Goal: Transaction & Acquisition: Purchase product/service

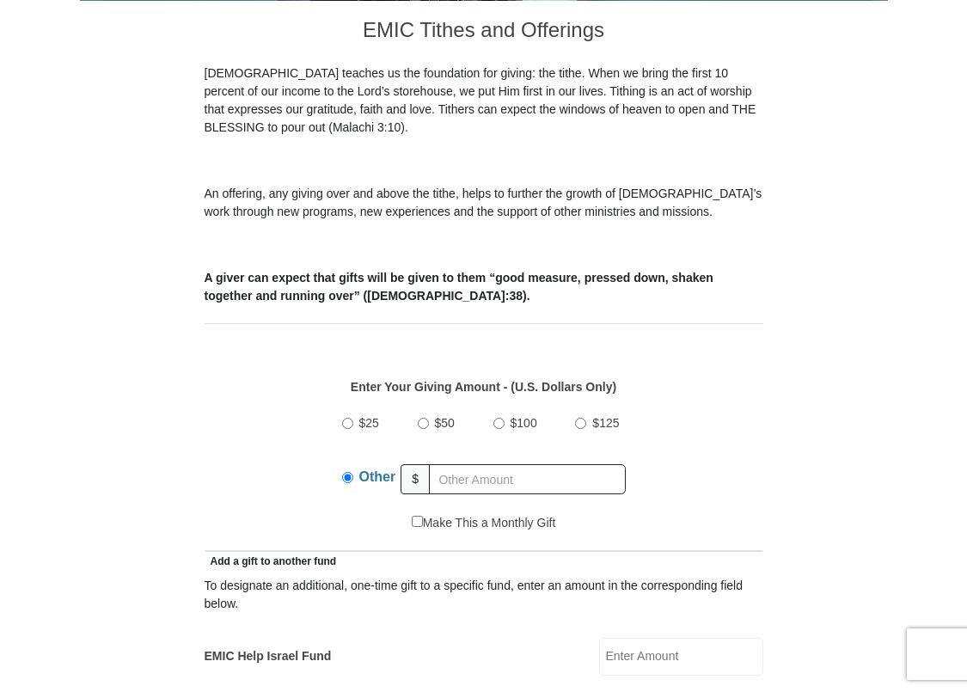
scroll to position [439, 0]
click at [442, 471] on input "text" at bounding box center [527, 479] width 197 height 30
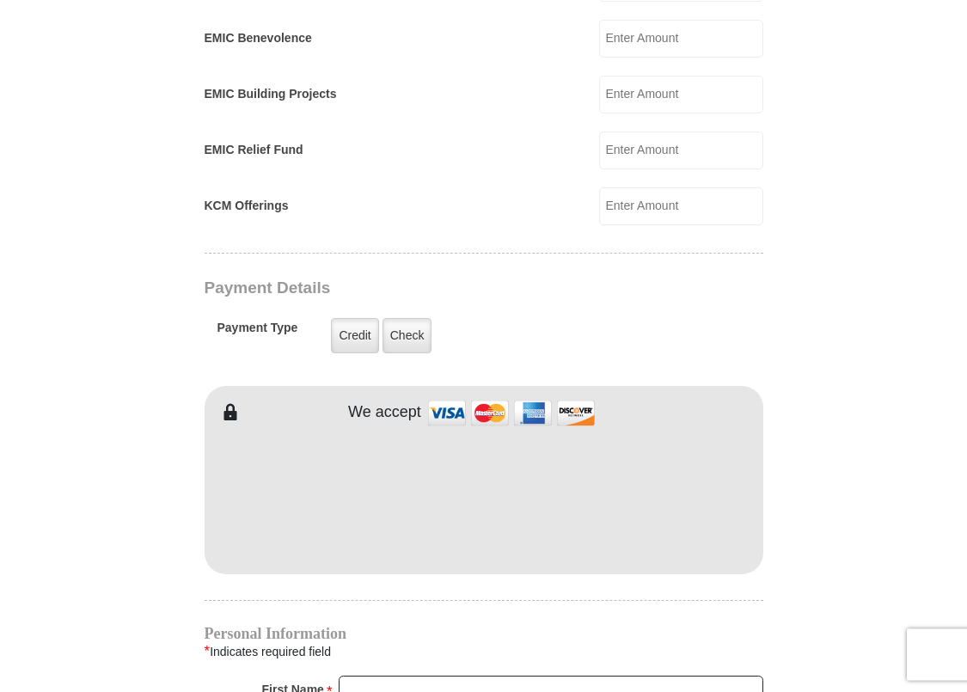
scroll to position [1140, 0]
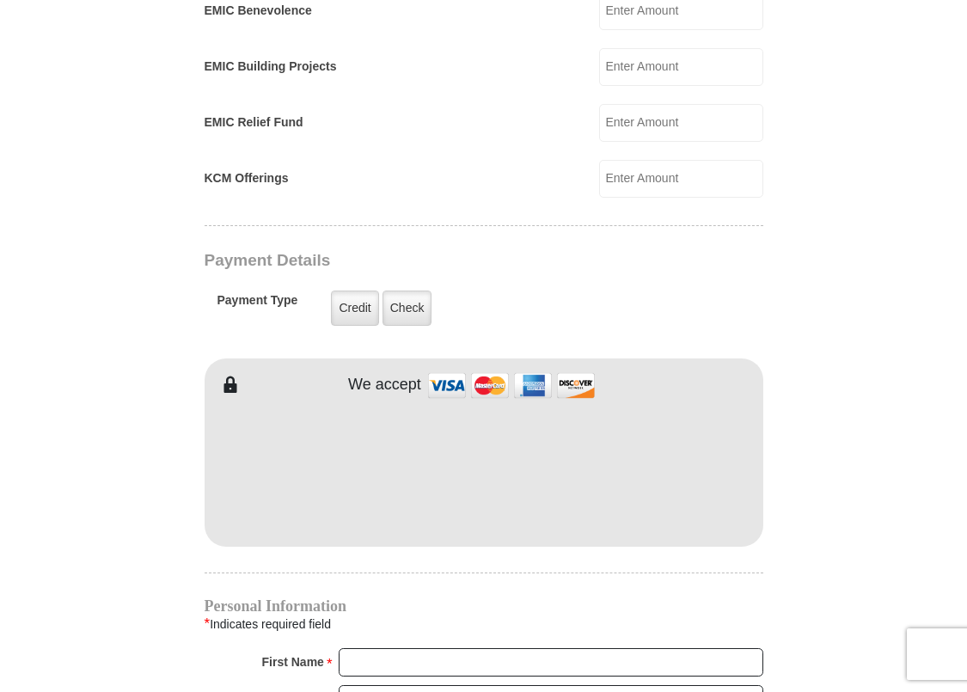
type input "270."
click at [487, 617] on div "* Indicates required field" at bounding box center [484, 624] width 559 height 22
click at [502, 560] on div "EMIC Tithes and Offerings The [DEMOGRAPHIC_DATA] teaches us the foundation for …" at bounding box center [484, 349] width 559 height 2100
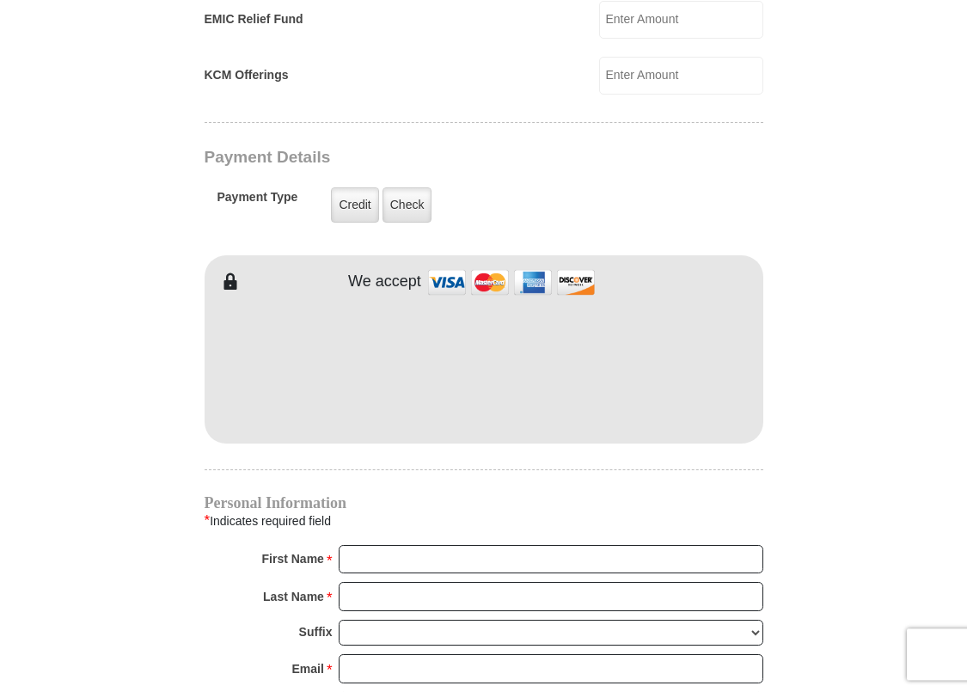
click at [359, 386] on div "EMIC Tithes and Offerings The [DEMOGRAPHIC_DATA] teaches us the foundation for …" at bounding box center [484, 246] width 559 height 2100
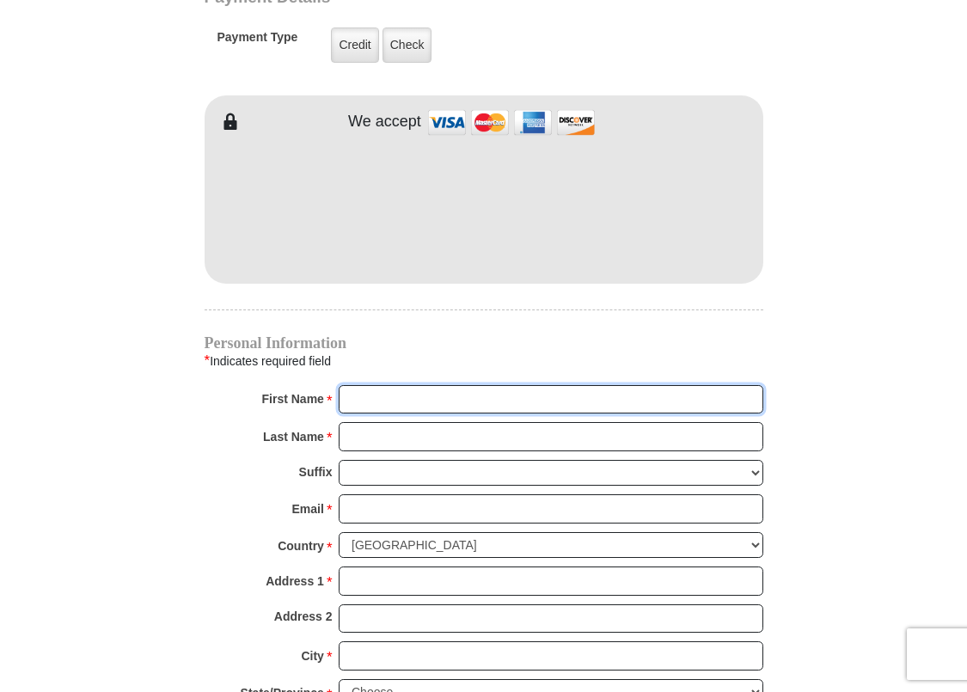
click at [351, 399] on input "First Name *" at bounding box center [551, 399] width 425 height 29
type input "[PERSON_NAME]"
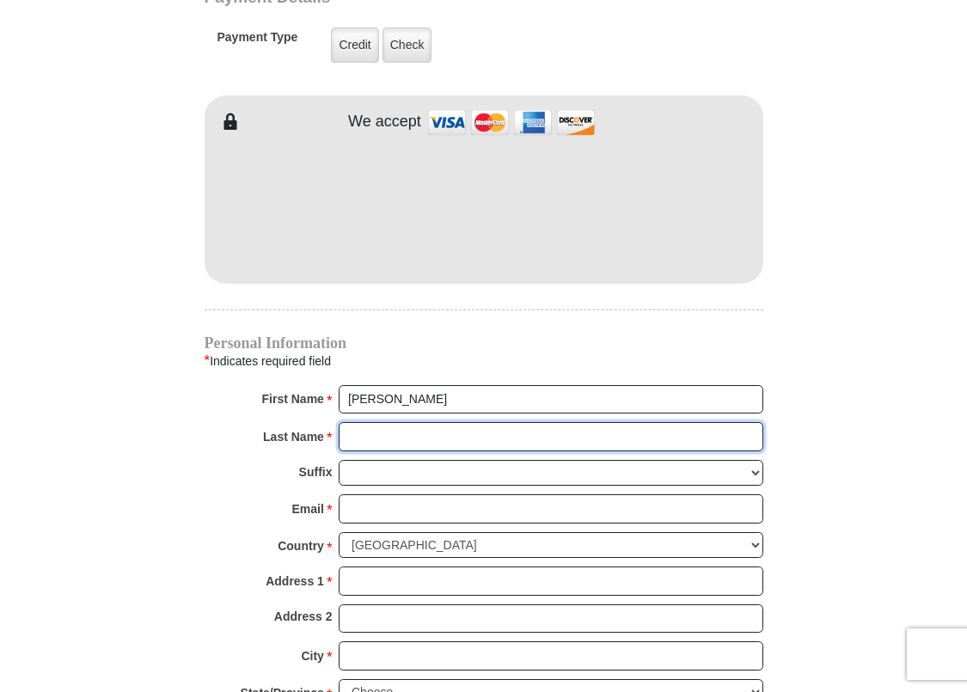
click at [353, 430] on input "Last Name *" at bounding box center [551, 436] width 425 height 29
click at [350, 432] on input "Last Name *" at bounding box center [551, 436] width 425 height 29
click at [350, 433] on input "Last Name *" at bounding box center [551, 436] width 425 height 29
click at [350, 432] on input "Last Name *" at bounding box center [551, 436] width 425 height 29
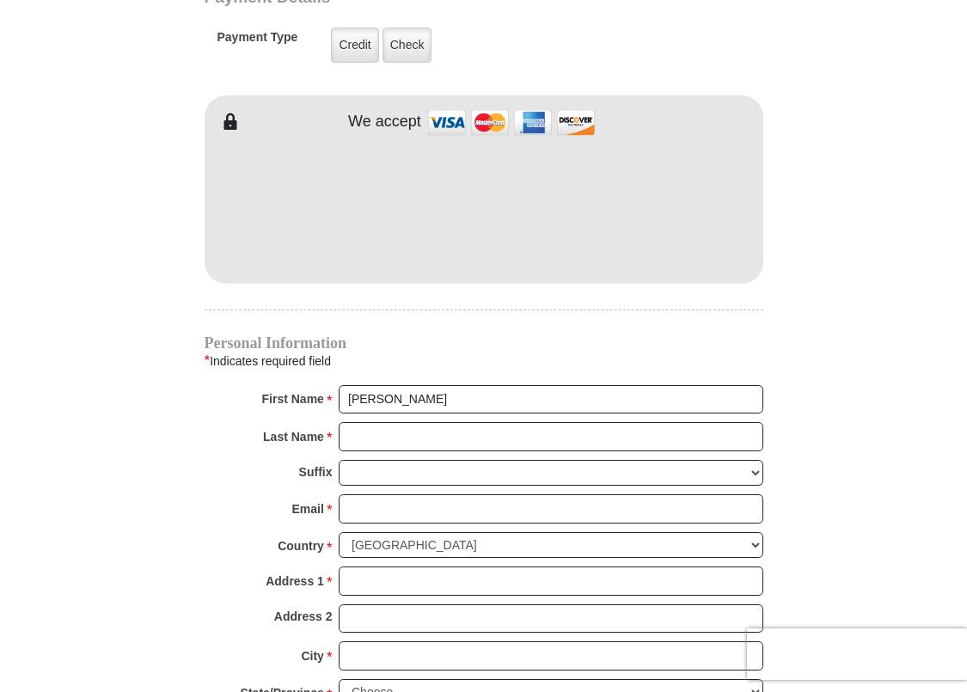
type input "4712 Waterford D"
type input "[PERSON_NAME]"
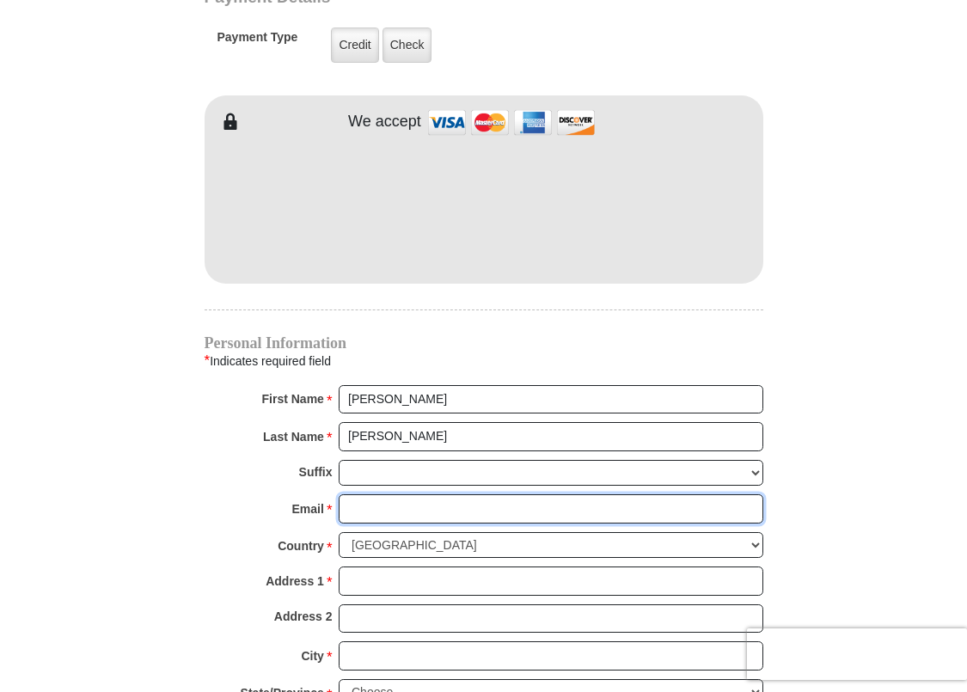
type input "[EMAIL_ADDRESS][DOMAIN_NAME]"
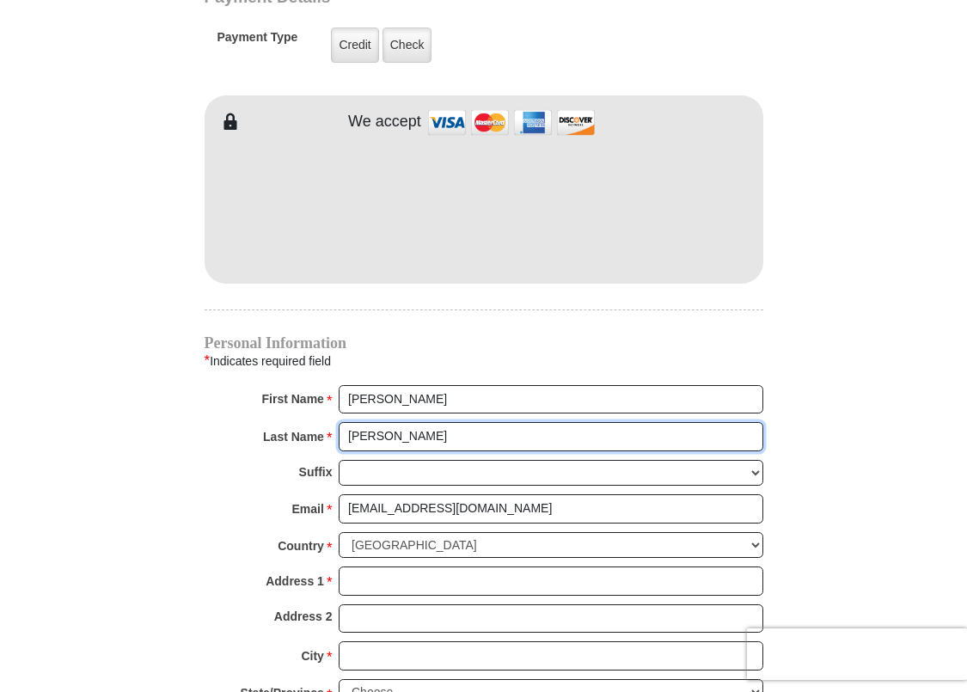
type input "4712 Waterford D"
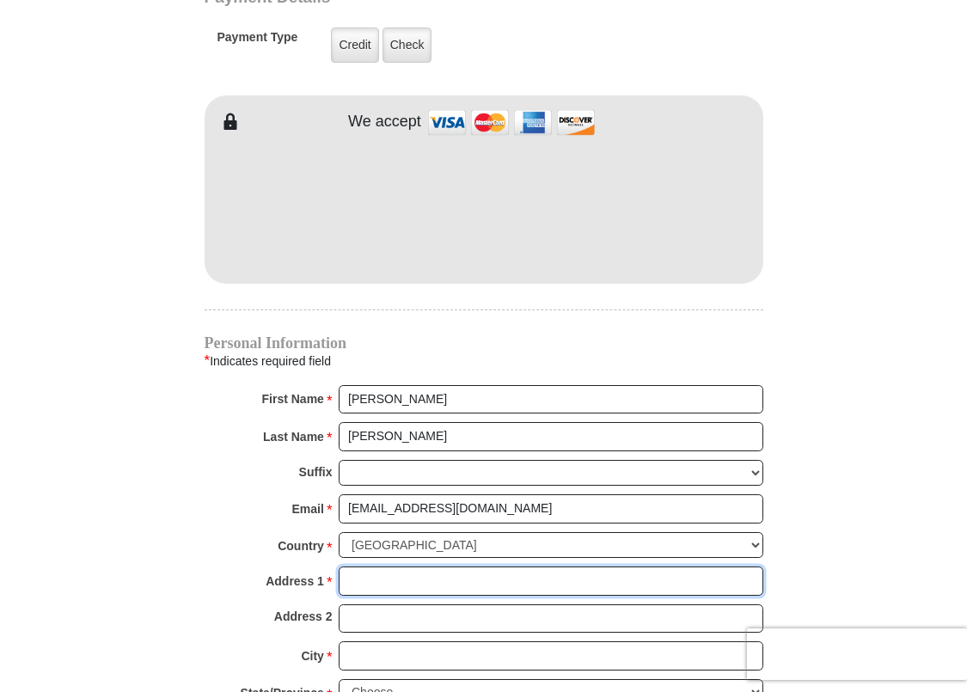
click at [354, 580] on input "Address 1 *" at bounding box center [551, 581] width 425 height 29
type input "[STREET_ADDRESS]"
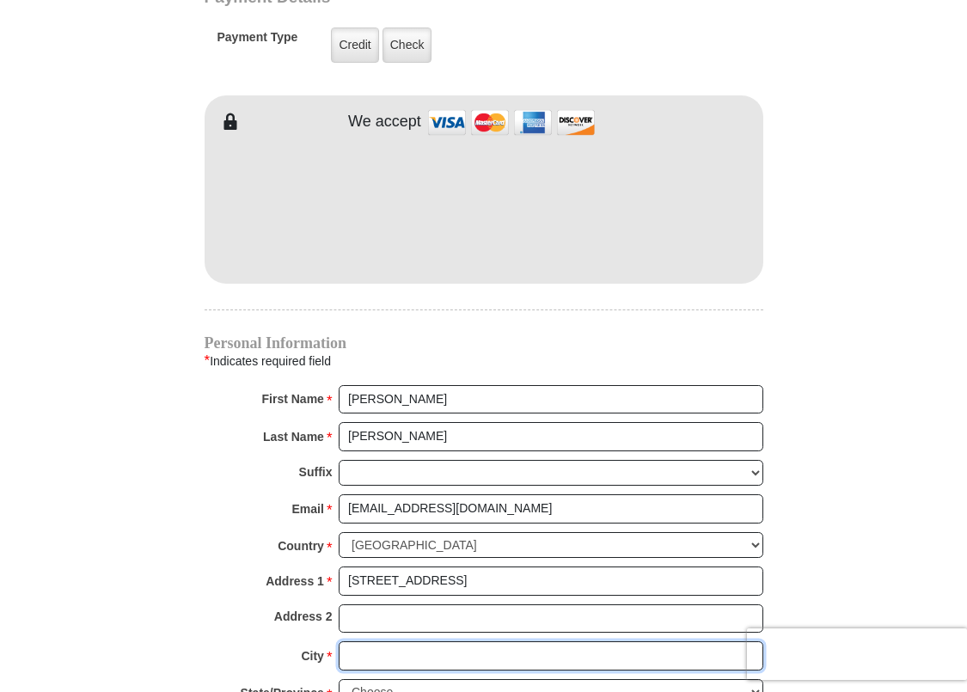
type input "[PERSON_NAME] Worth"
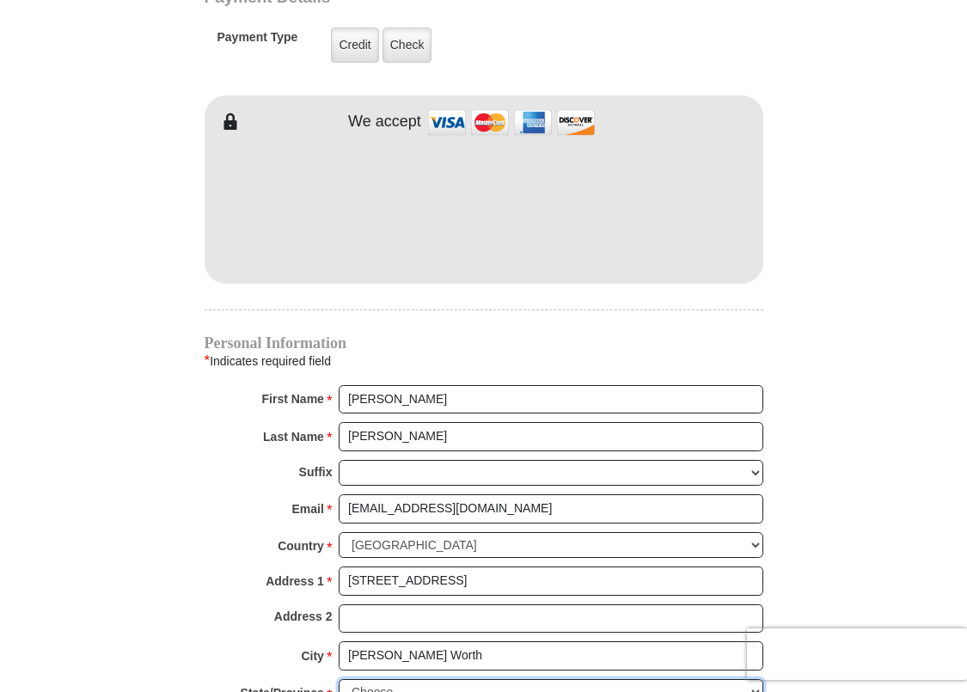
select select "[GEOGRAPHIC_DATA]"
type input "76179"
type input "5178968491"
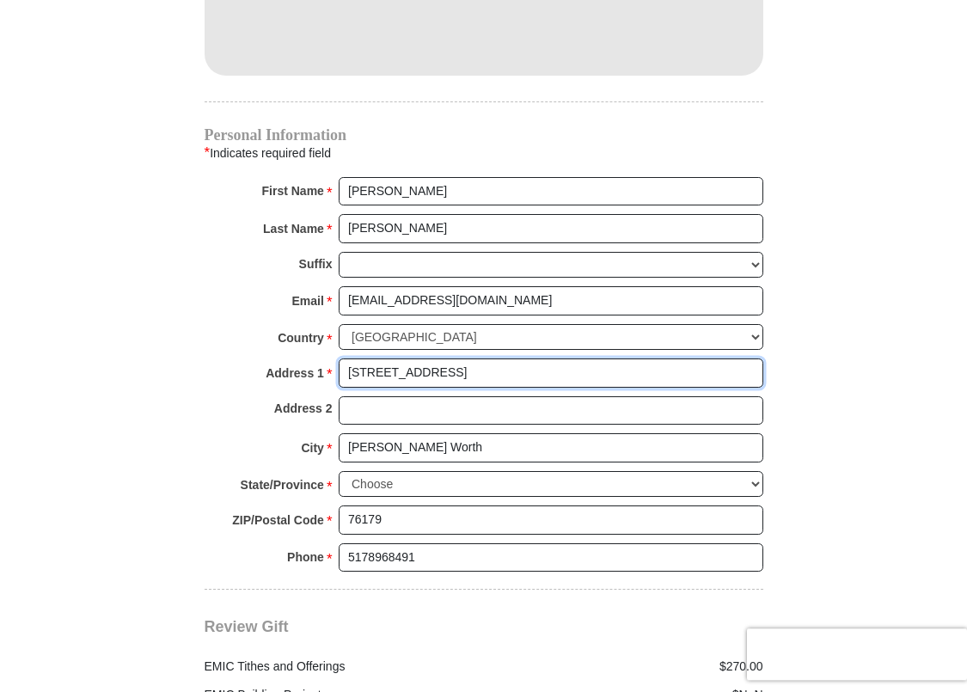
scroll to position [1754, 0]
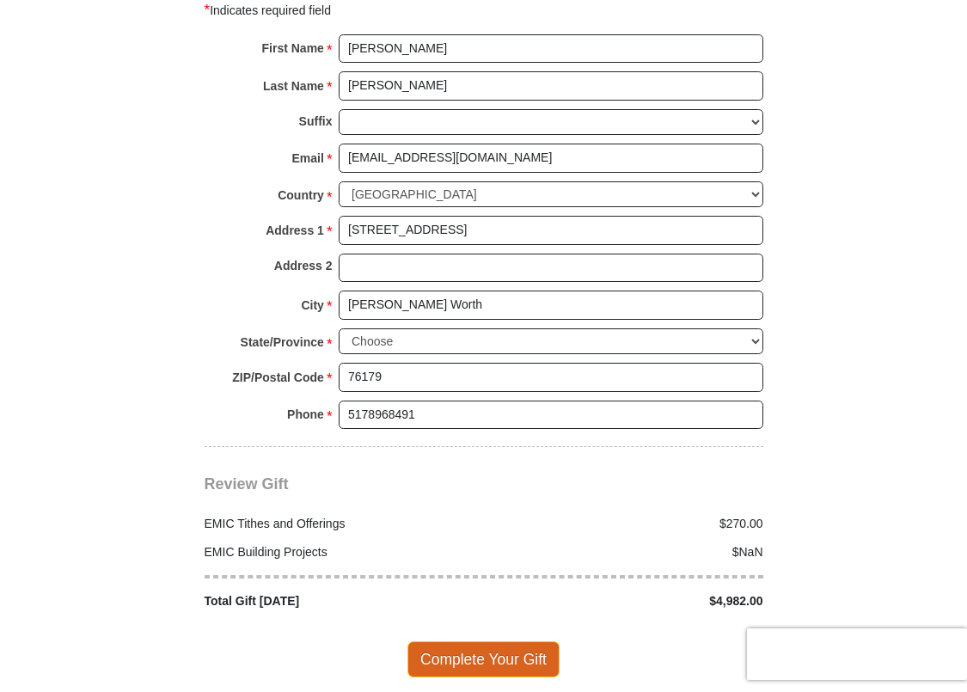
click at [470, 661] on span "Complete Your Gift" at bounding box center [484, 659] width 152 height 36
